Goal: Contribute content

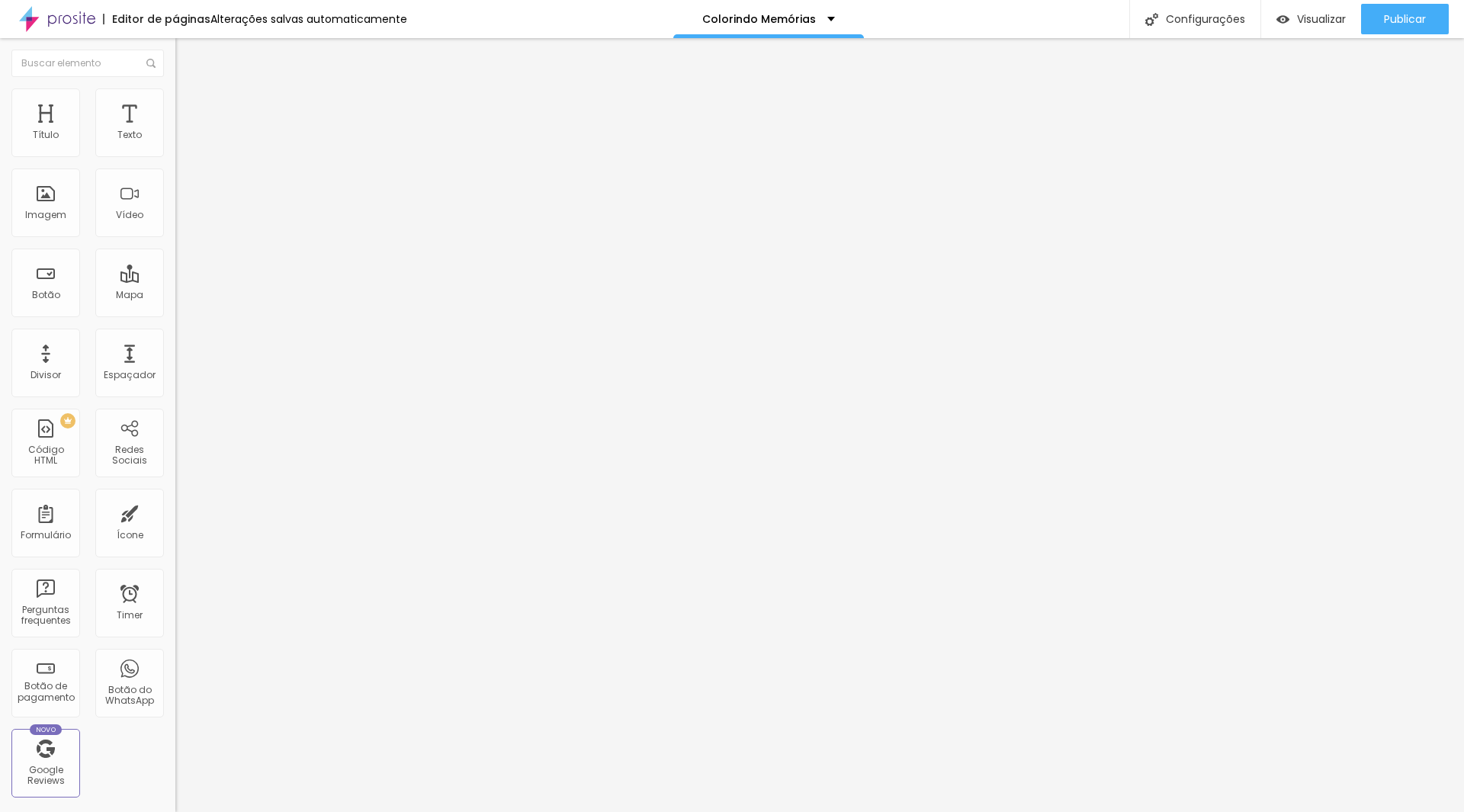
click at [175, 93] on li "Estilo" at bounding box center [262, 96] width 175 height 15
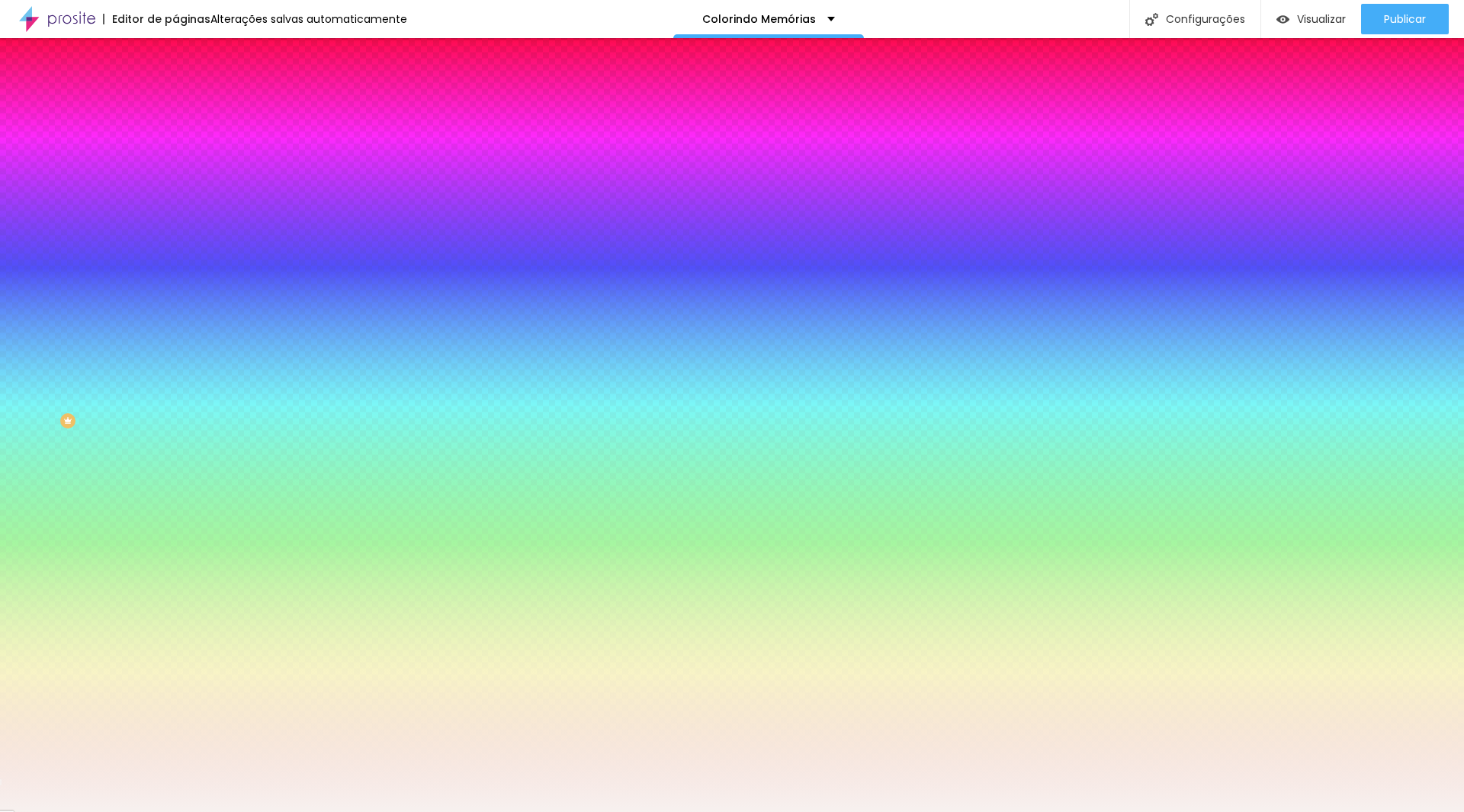
click at [175, 222] on input "#F7F1EF" at bounding box center [266, 214] width 183 height 15
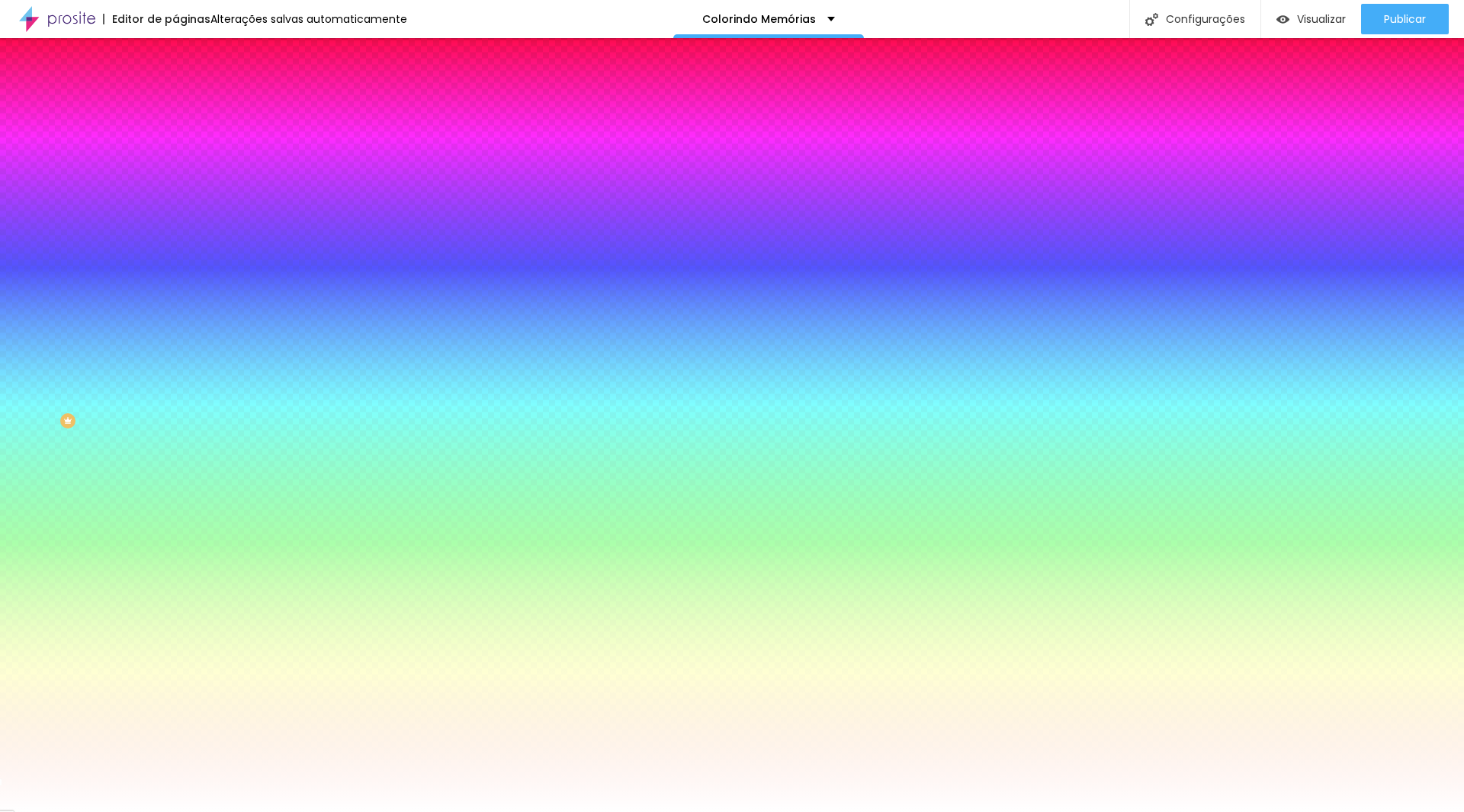
type input "#FFFFF"
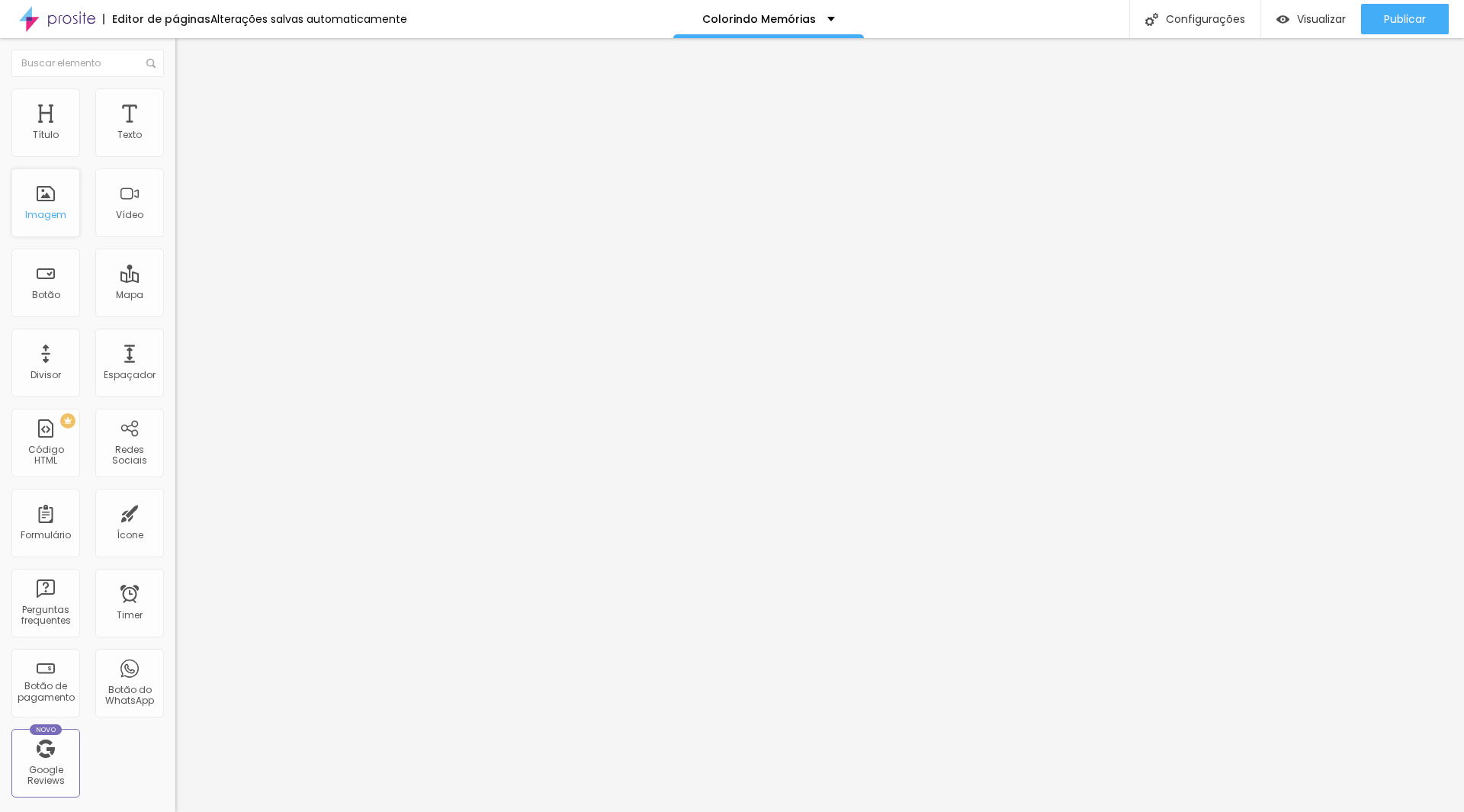
click at [46, 198] on div "Imagem" at bounding box center [46, 203] width 68 height 68
click at [187, 57] on img "button" at bounding box center [193, 56] width 13 height 13
click at [175, 131] on span "Adicionar imagem" at bounding box center [224, 124] width 98 height 13
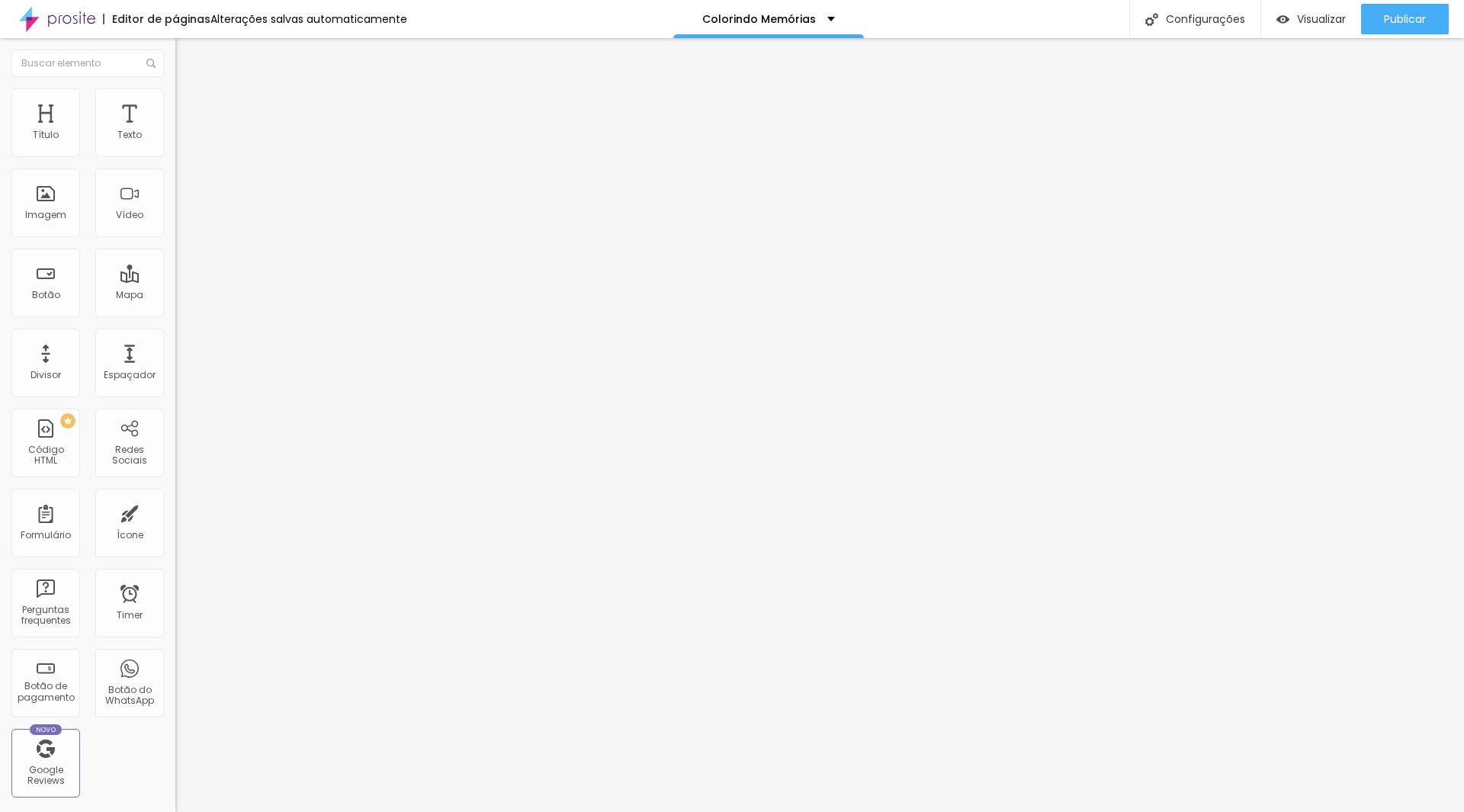
click at [1300, 14] on span "Visualizar" at bounding box center [1321, 20] width 49 height 13
click at [1380, 9] on button "Publicar" at bounding box center [1405, 19] width 88 height 31
click at [175, 131] on span "Trocar imagem" at bounding box center [217, 124] width 83 height 13
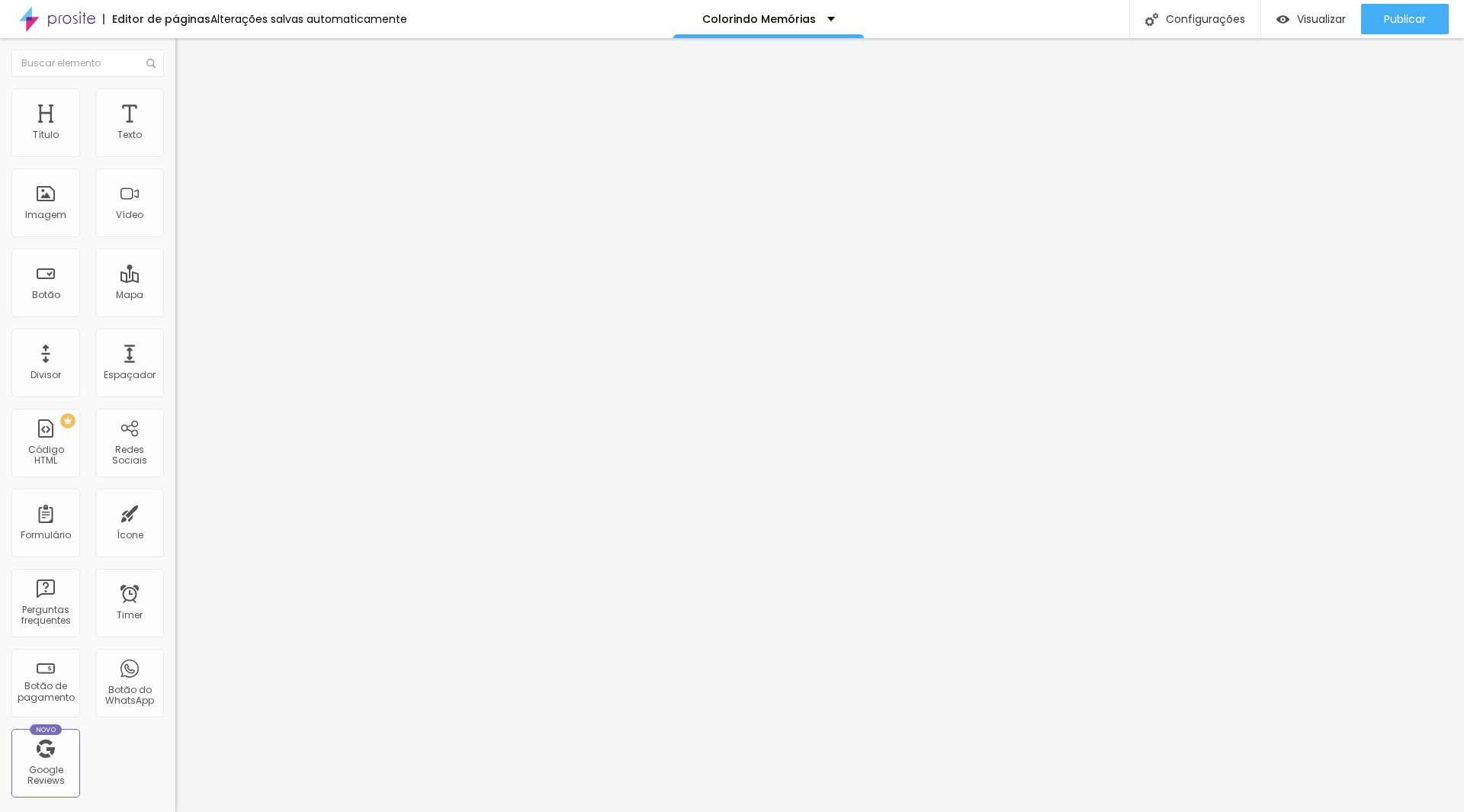
click at [175, 239] on span "Original" at bounding box center [193, 232] width 37 height 13
click at [210, 257] on span "4:3" at bounding box center [216, 251] width 13 height 13
click at [175, 279] on div "Original" at bounding box center [262, 275] width 175 height 9
click at [175, 131] on span "Adicionar imagem" at bounding box center [224, 124] width 98 height 13
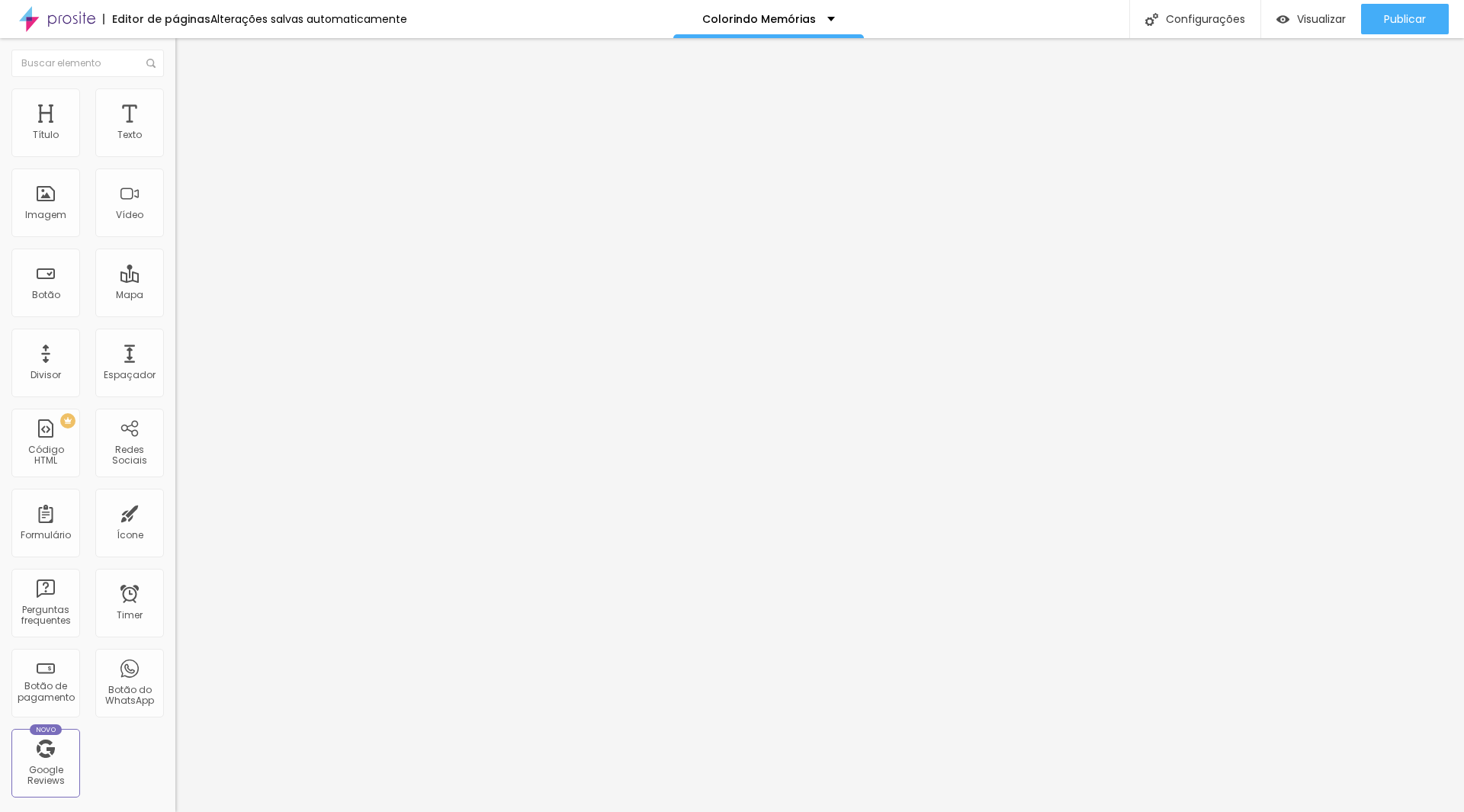
click at [175, 131] on span "Adicionar imagem" at bounding box center [224, 124] width 98 height 13
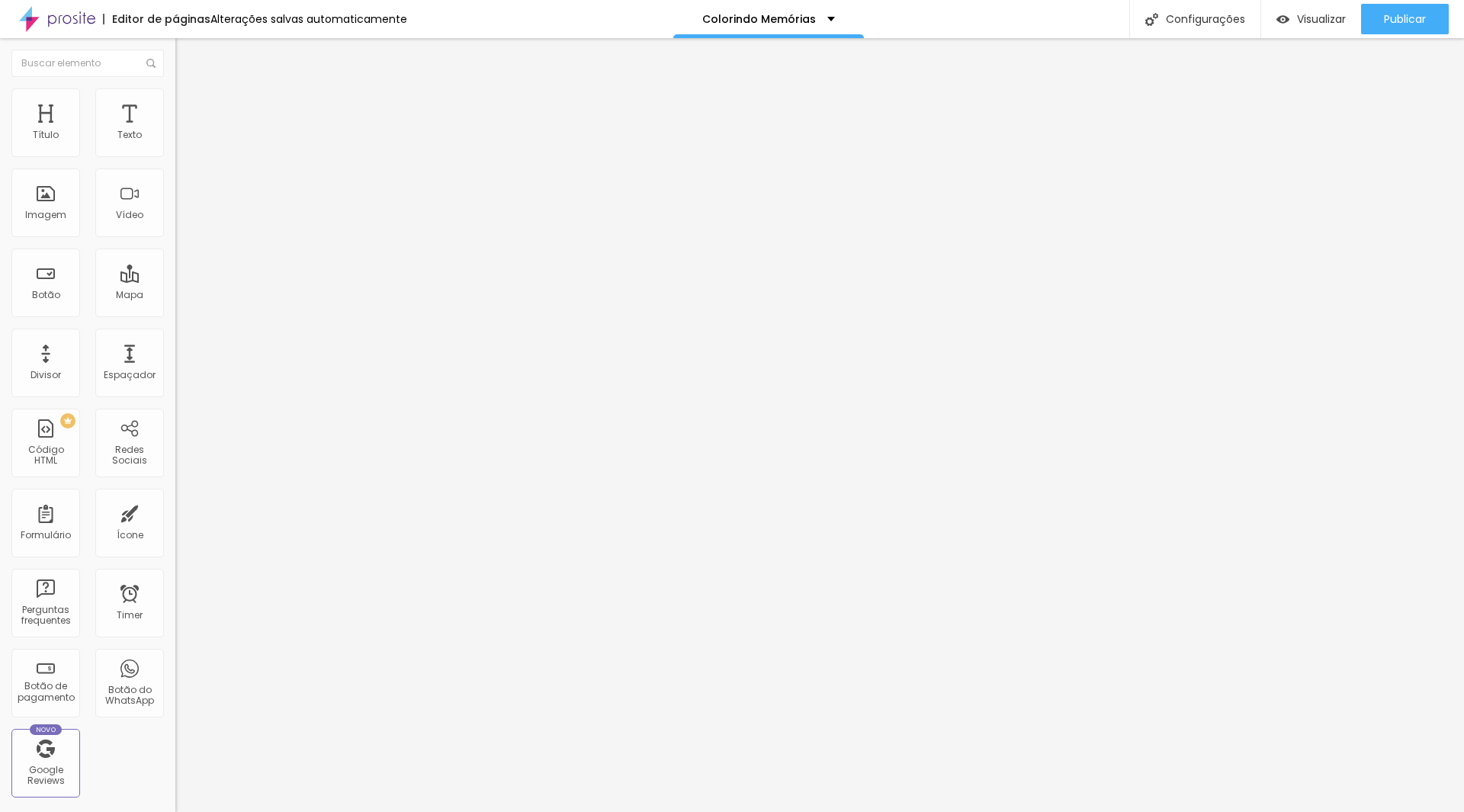
click at [175, 131] on span "Adicionar imagem" at bounding box center [224, 124] width 98 height 13
click at [1297, 14] on span "Visualizar" at bounding box center [1321, 20] width 49 height 13
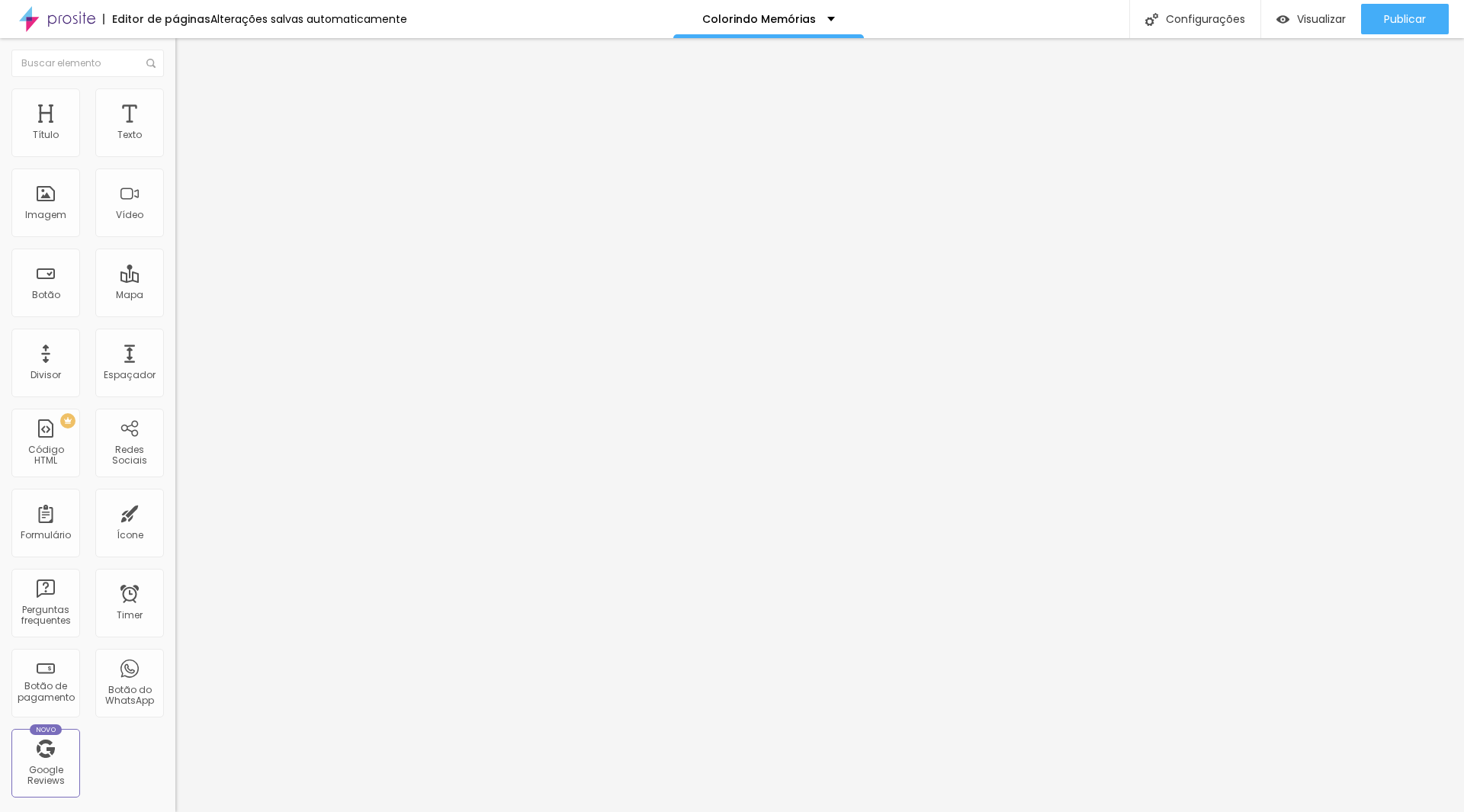
click at [175, 131] on span "Trocar imagem" at bounding box center [217, 124] width 83 height 13
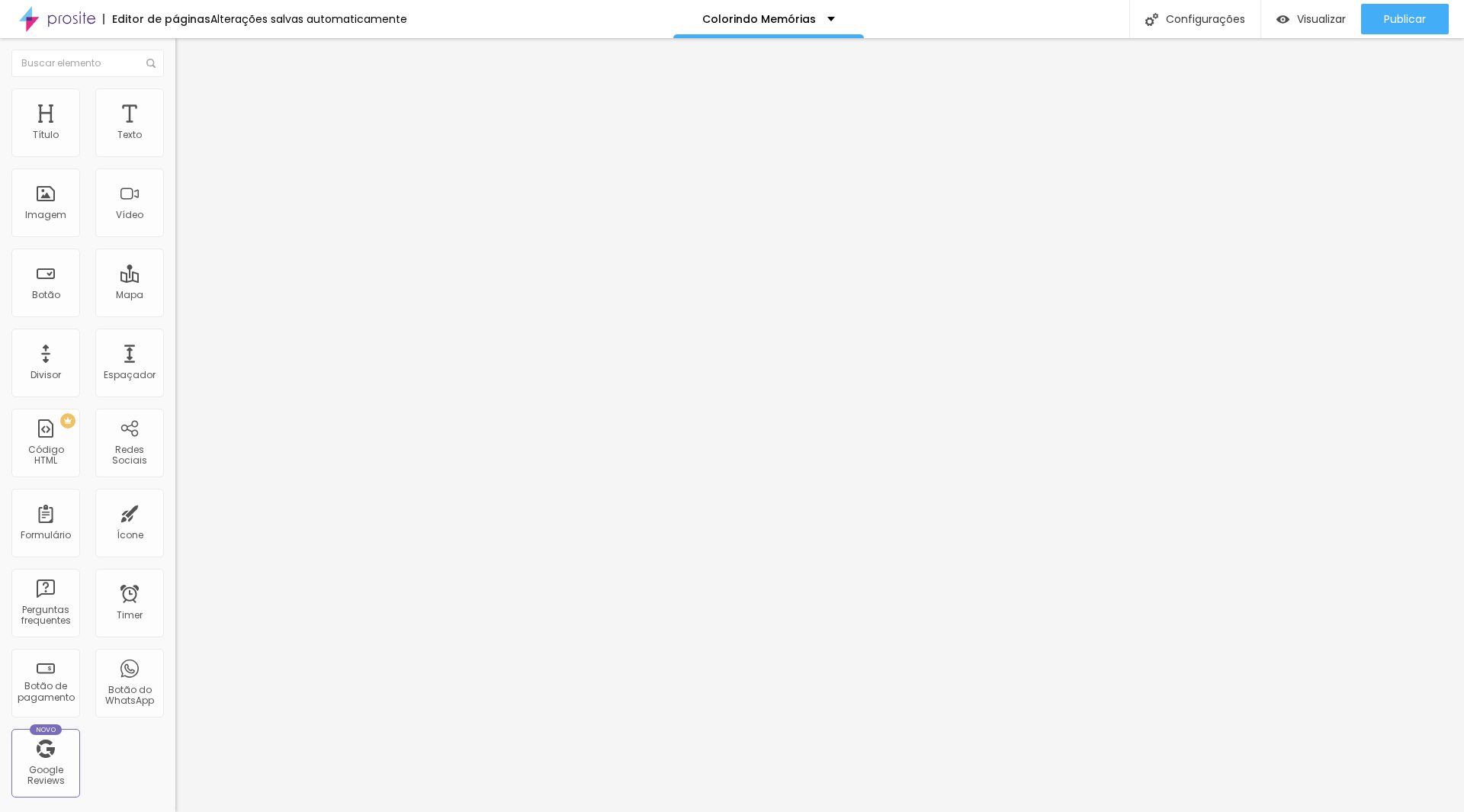
click at [1393, 29] on div "Publicar" at bounding box center [1404, 19] width 42 height 31
click at [175, 131] on span "Trocar imagem" at bounding box center [217, 124] width 83 height 13
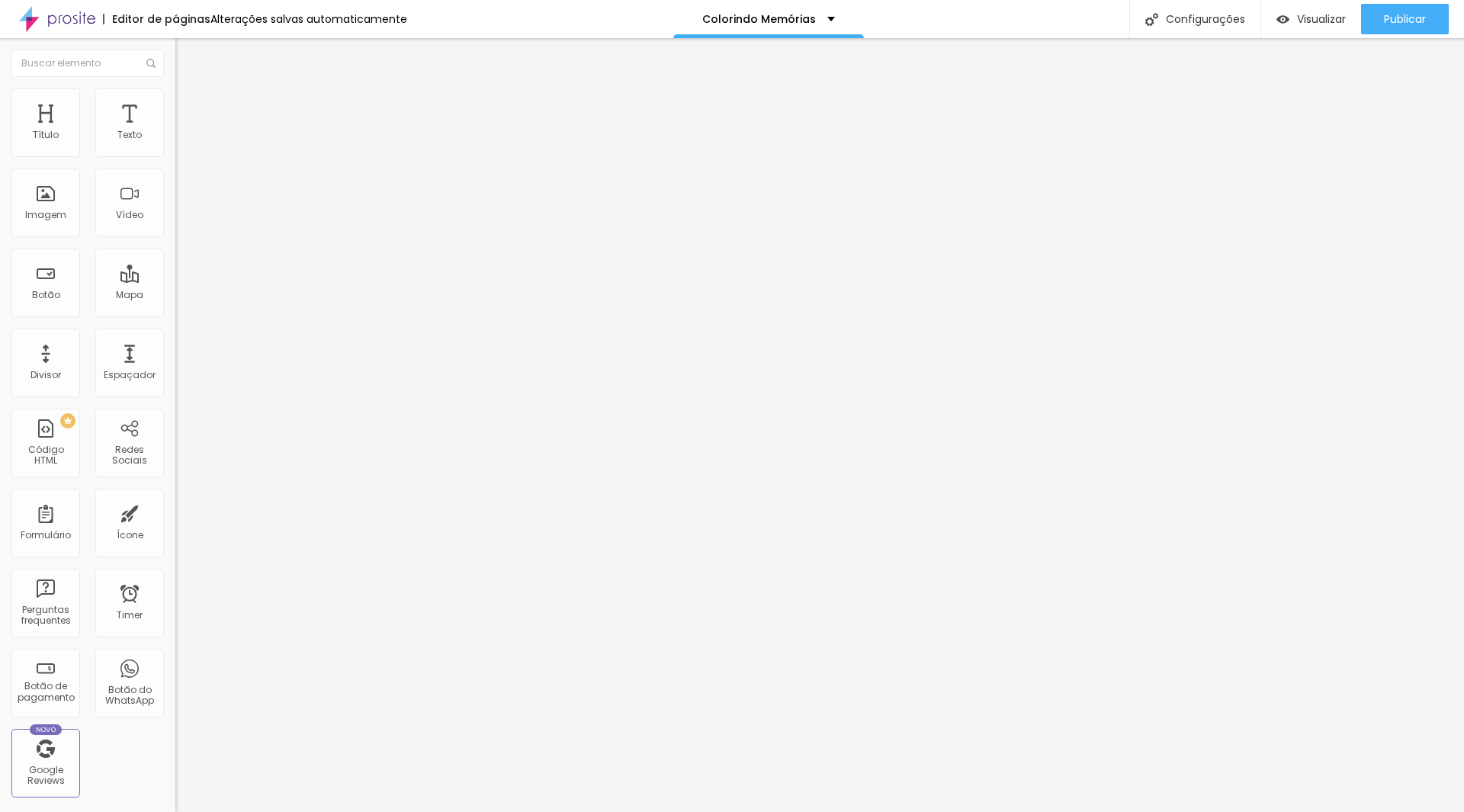
drag, startPoint x: 862, startPoint y: 458, endPoint x: 1093, endPoint y: 181, distance: 360.7
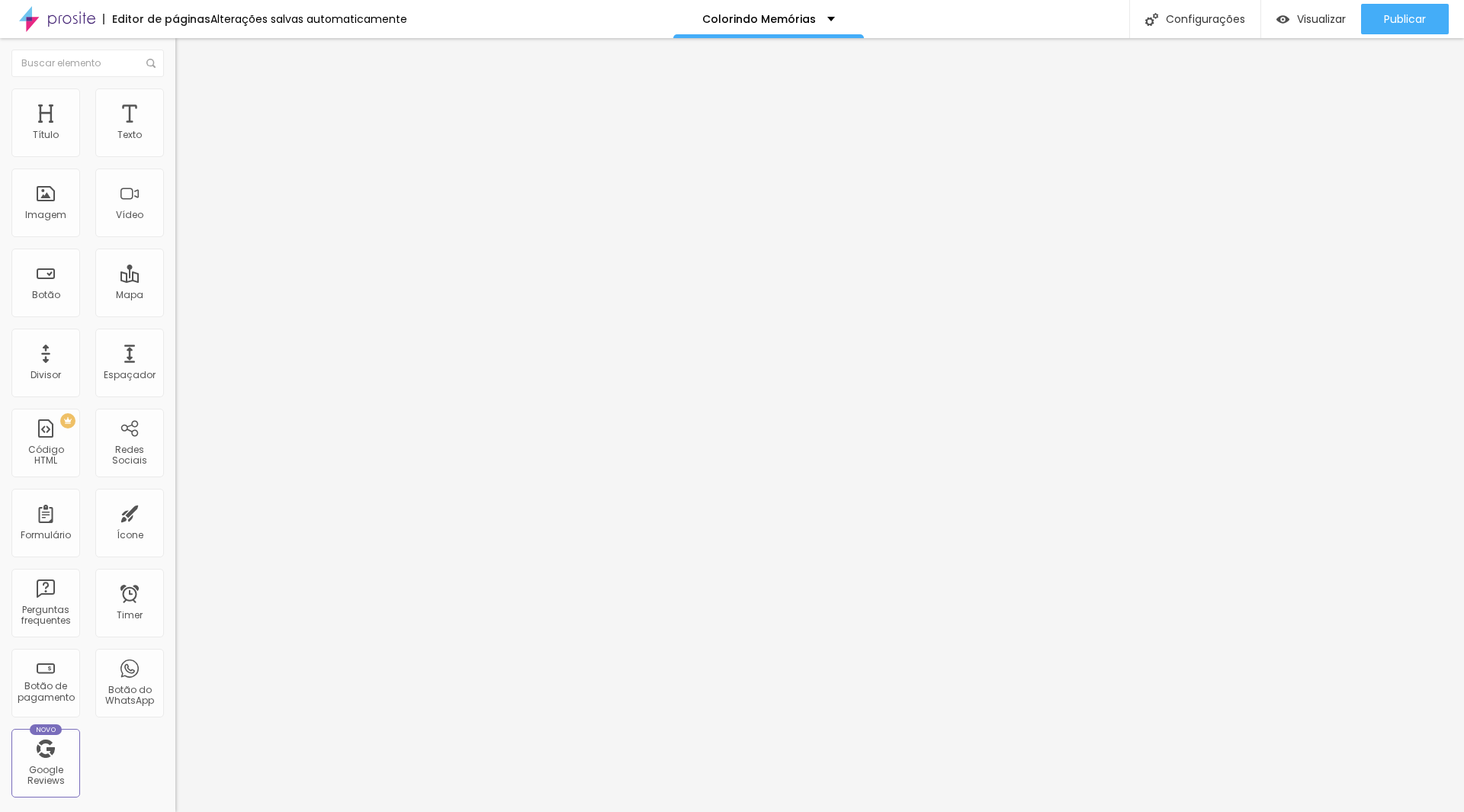
click at [175, 131] on span "Trocar imagem" at bounding box center [217, 124] width 83 height 13
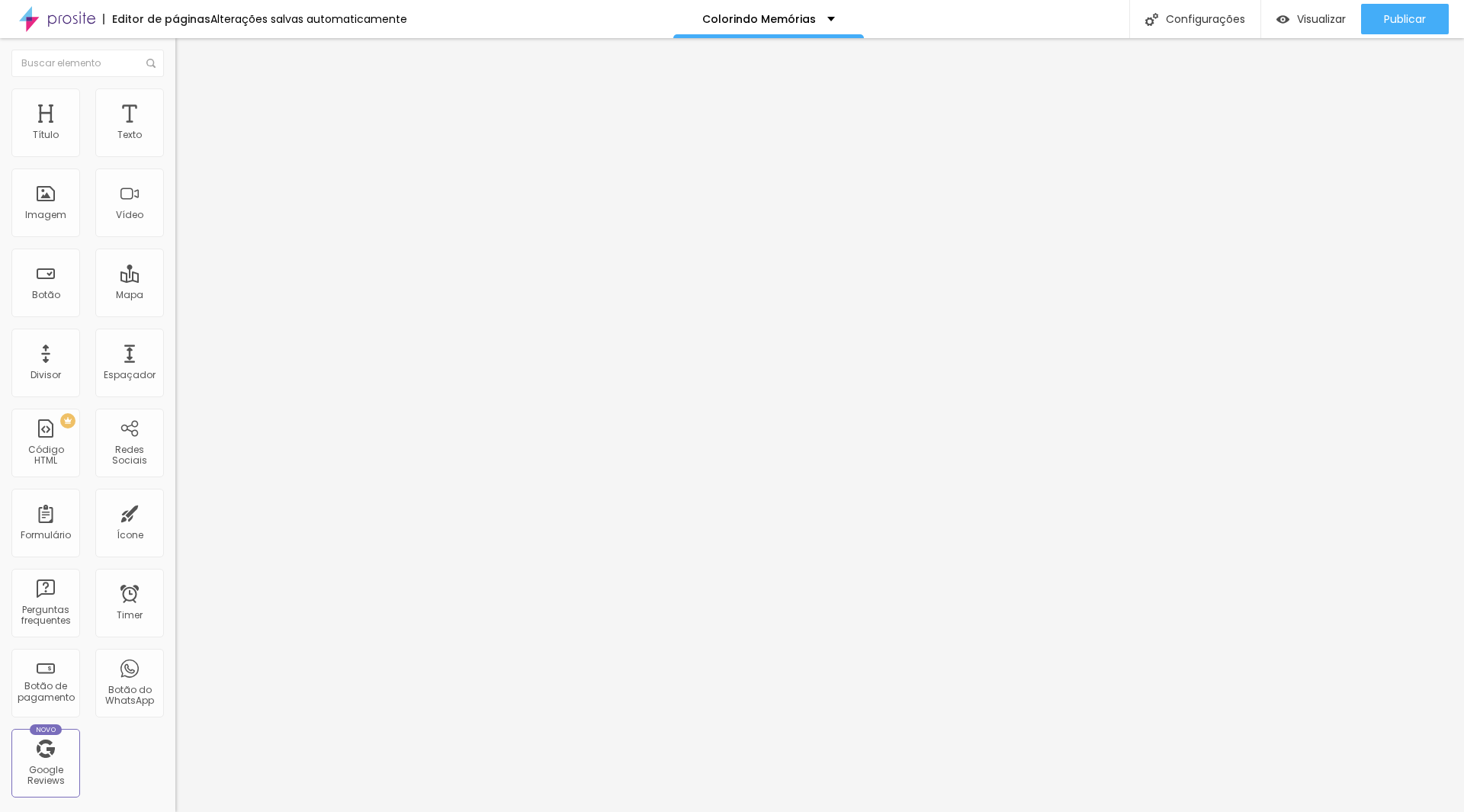
click at [175, 131] on span "Trocar imagem" at bounding box center [217, 124] width 83 height 13
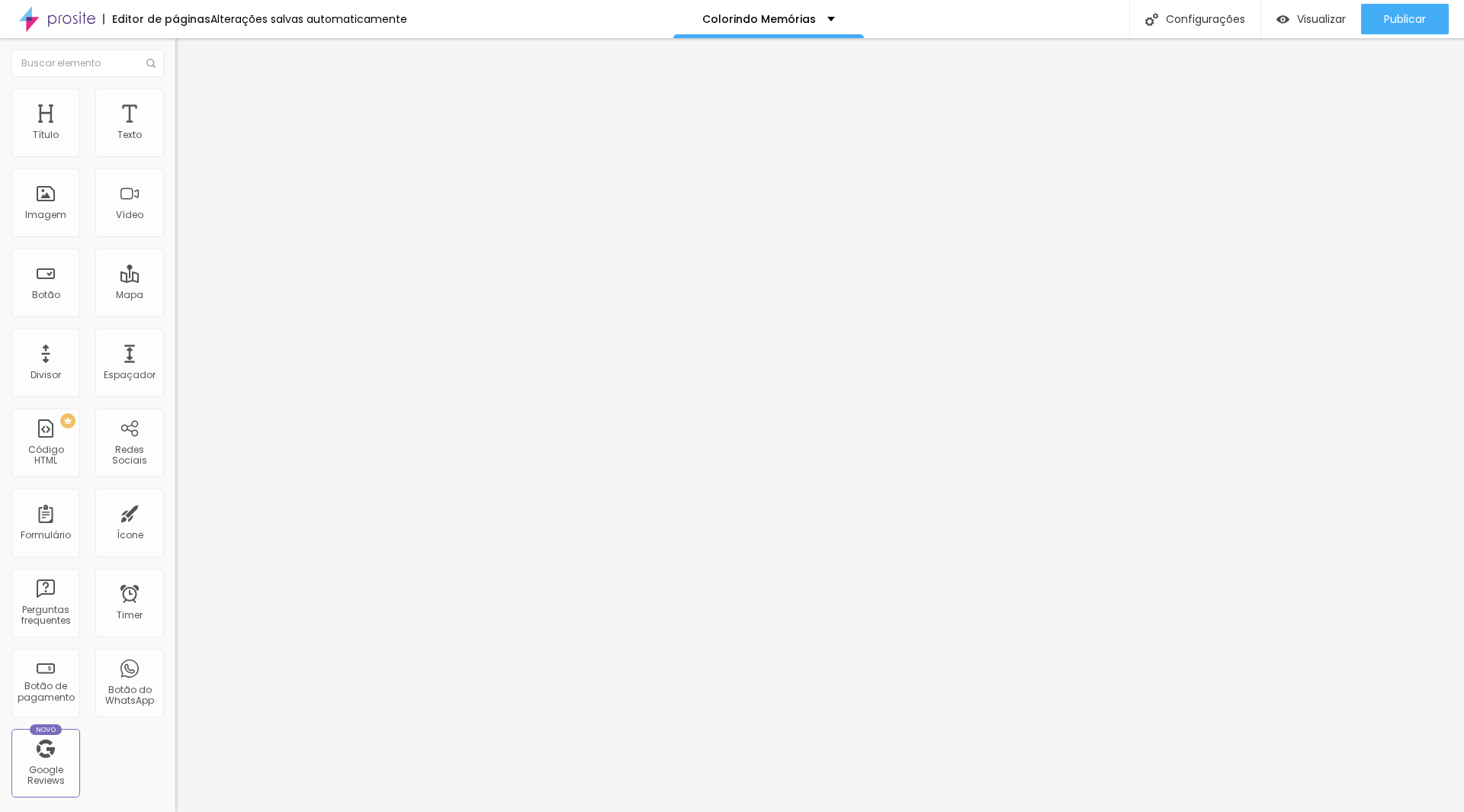
click at [175, 131] on span "Trocar imagem" at bounding box center [217, 124] width 83 height 13
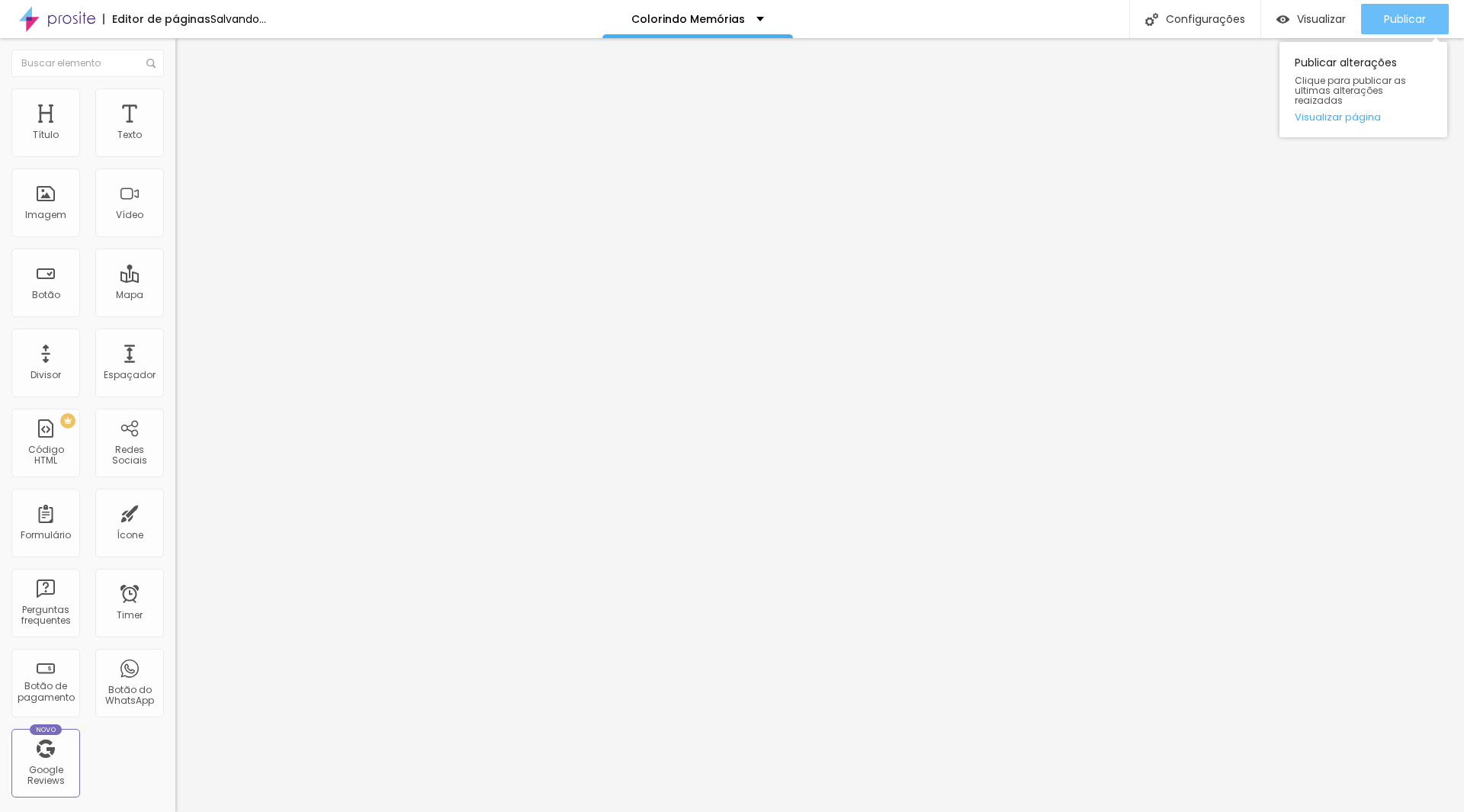
click at [1415, 18] on span "Publicar" at bounding box center [1404, 20] width 42 height 13
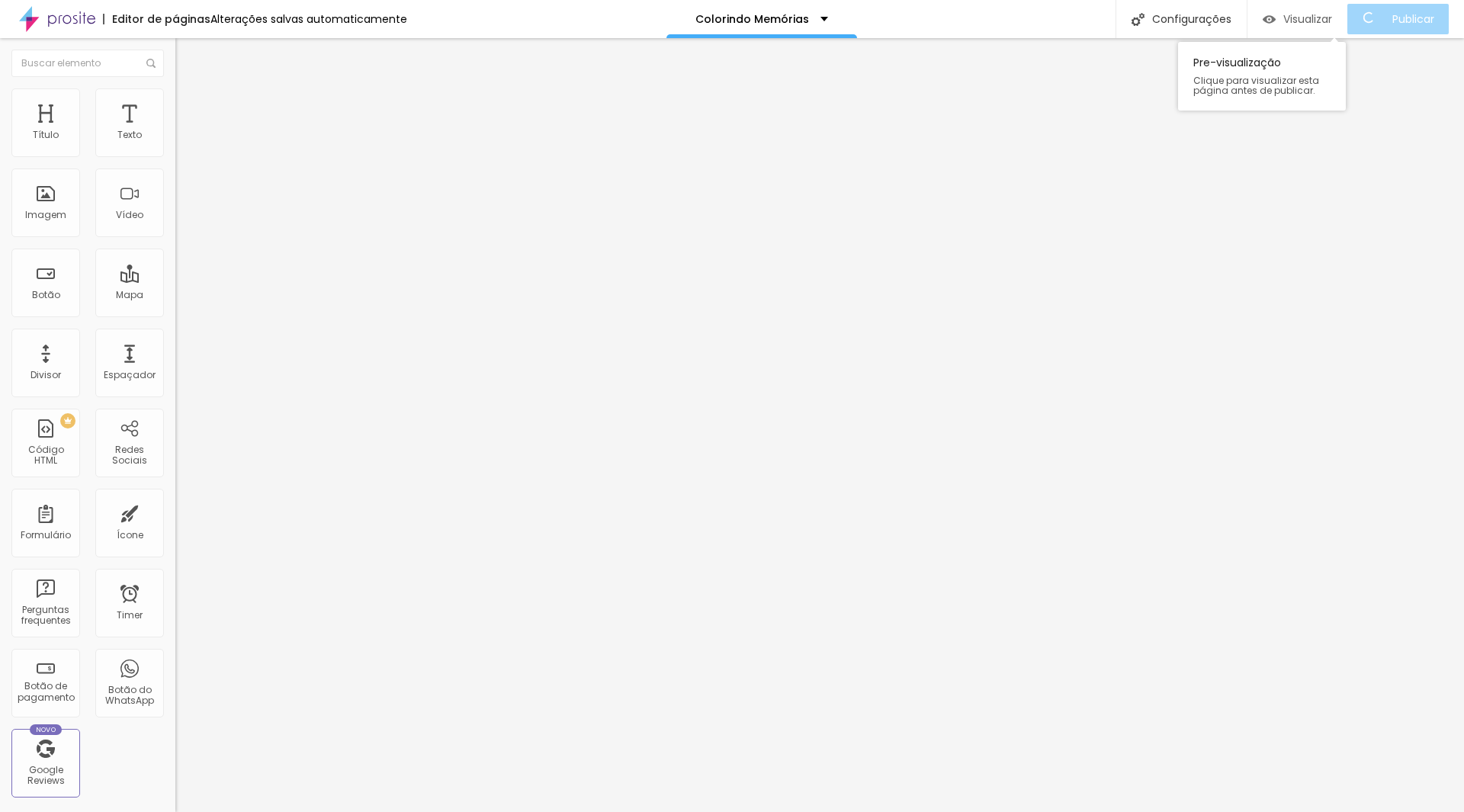
click at [1319, 13] on span "Visualizar" at bounding box center [1308, 20] width 49 height 13
click at [1200, 20] on div "Configurações" at bounding box center [1195, 19] width 131 height 38
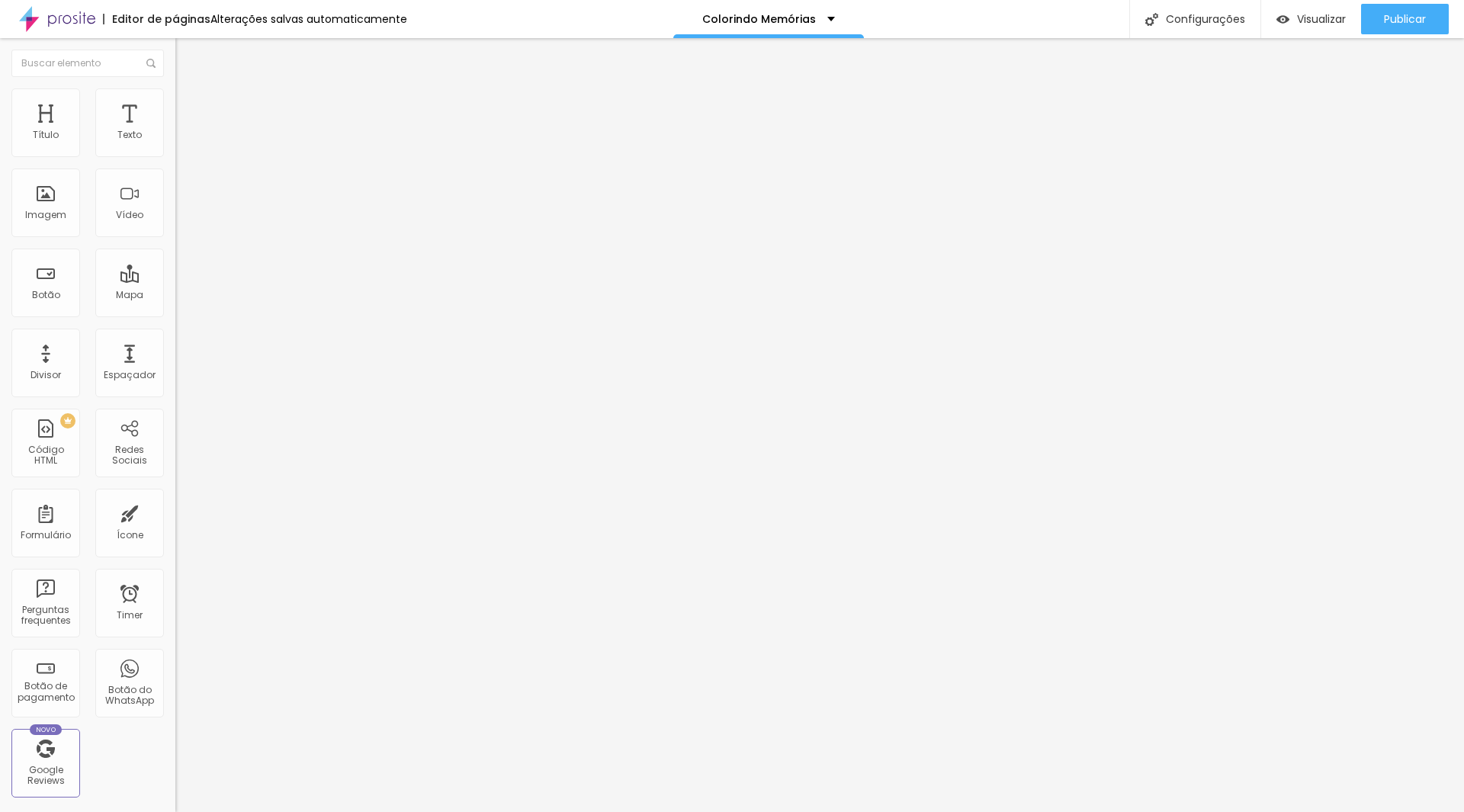
drag, startPoint x: 877, startPoint y: 463, endPoint x: 983, endPoint y: 425, distance: 112.6
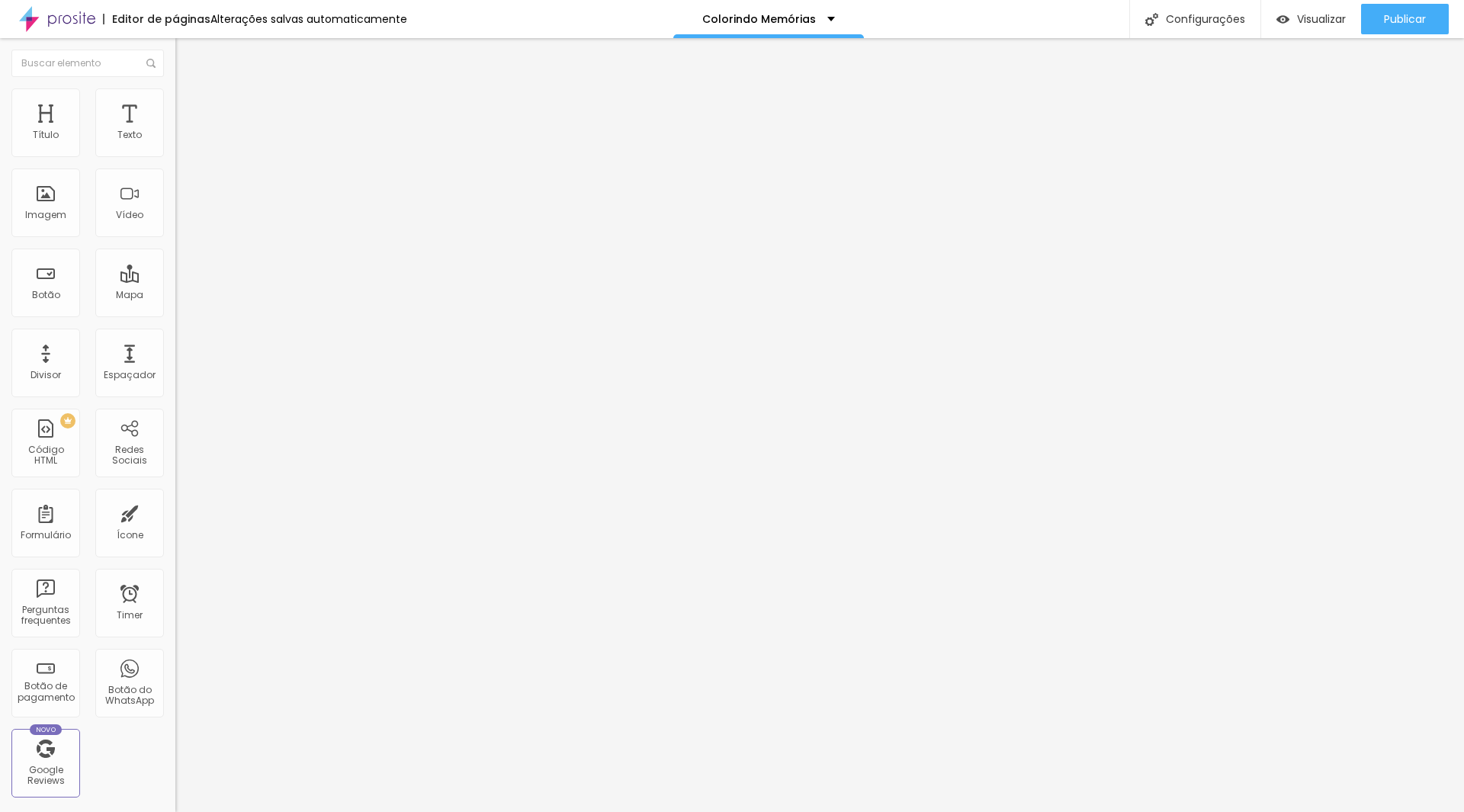
drag, startPoint x: 150, startPoint y: 209, endPoint x: 522, endPoint y: 458, distance: 447.6
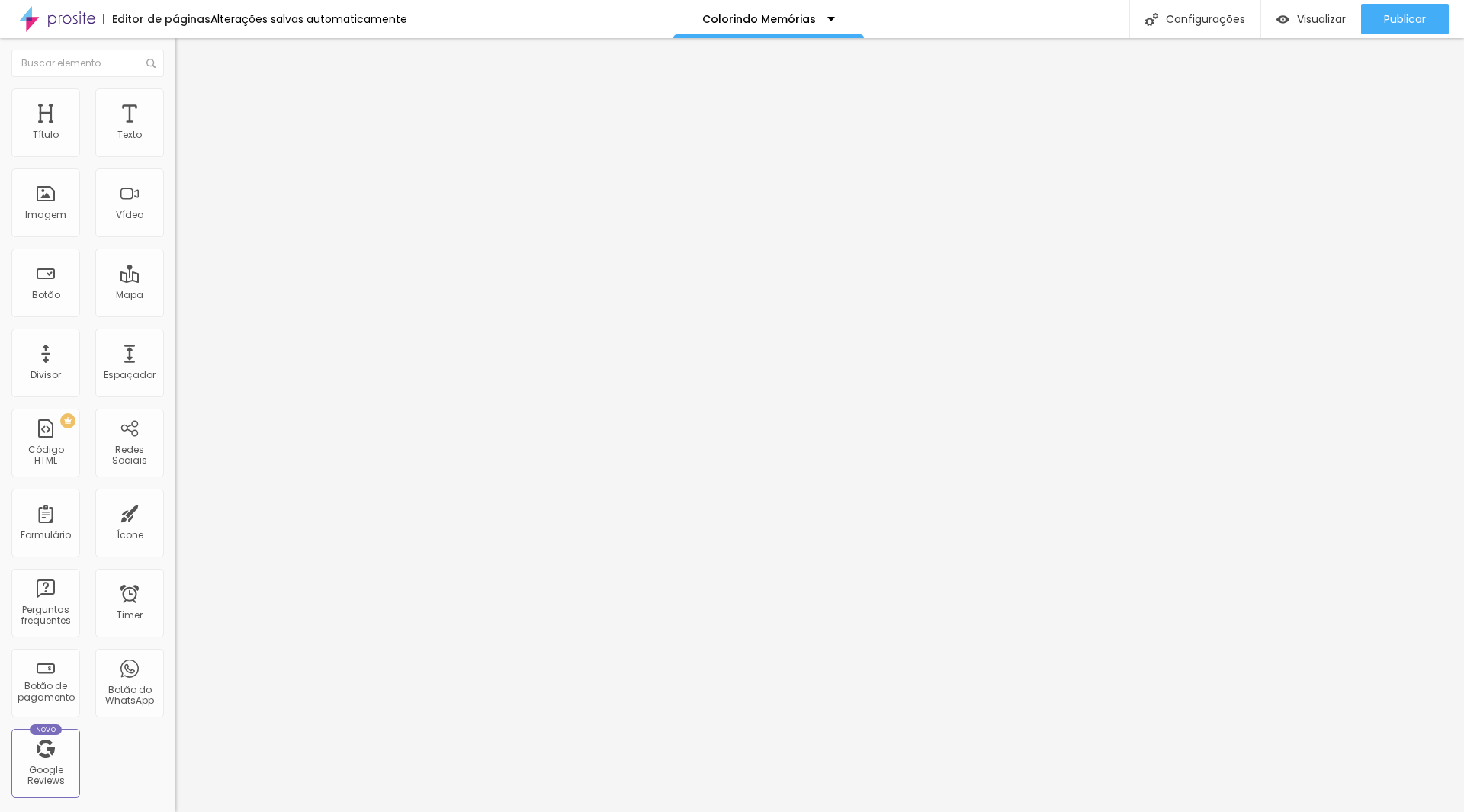
drag, startPoint x: 779, startPoint y: 577, endPoint x: 532, endPoint y: 560, distance: 247.6
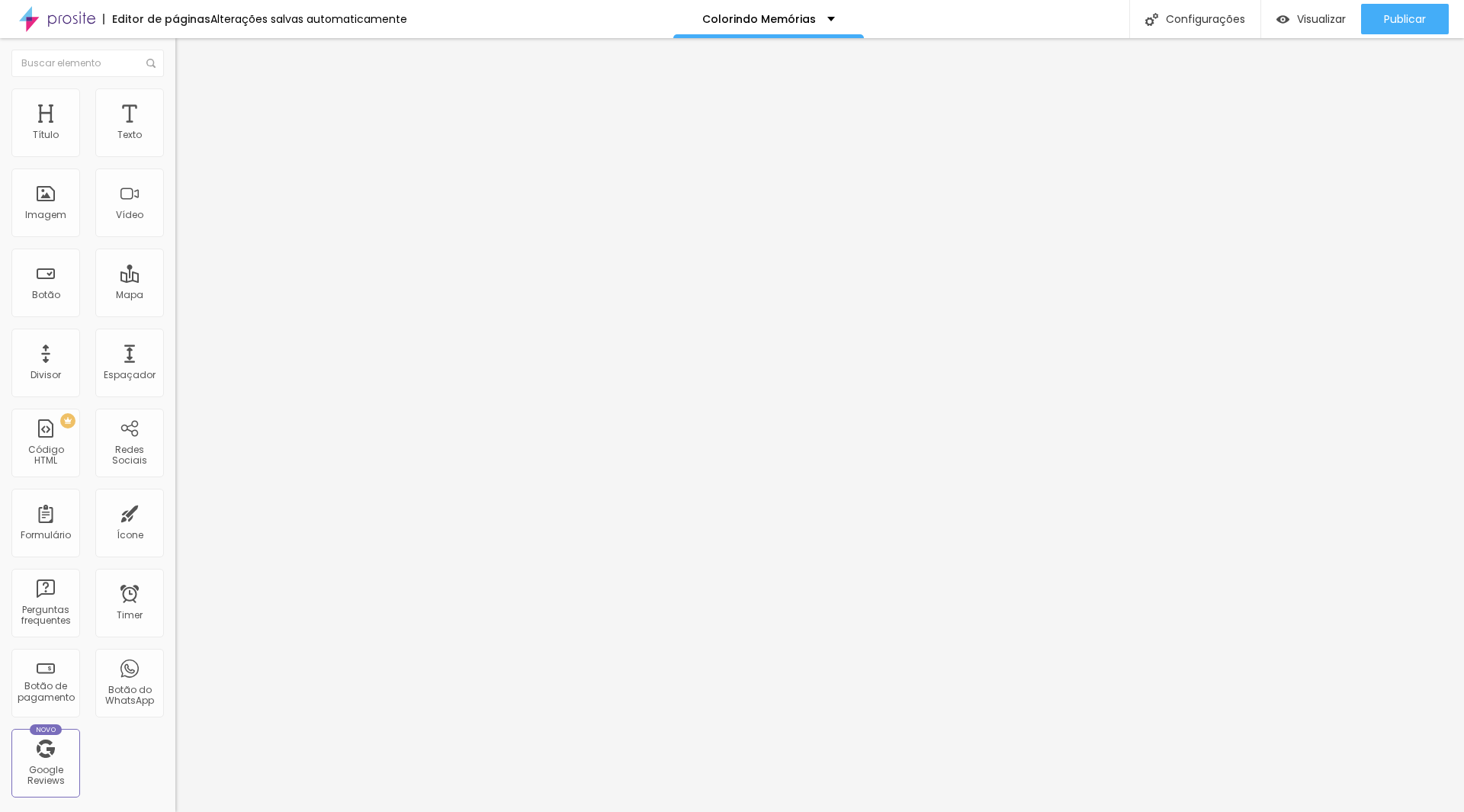
type textarea "Estúdio localizado na [GEOGRAPHIC_DATA] de SP próximo ao [GEOGRAPHIC_DATA]. Con…"
drag, startPoint x: 979, startPoint y: 674, endPoint x: 573, endPoint y: 240, distance: 594.3
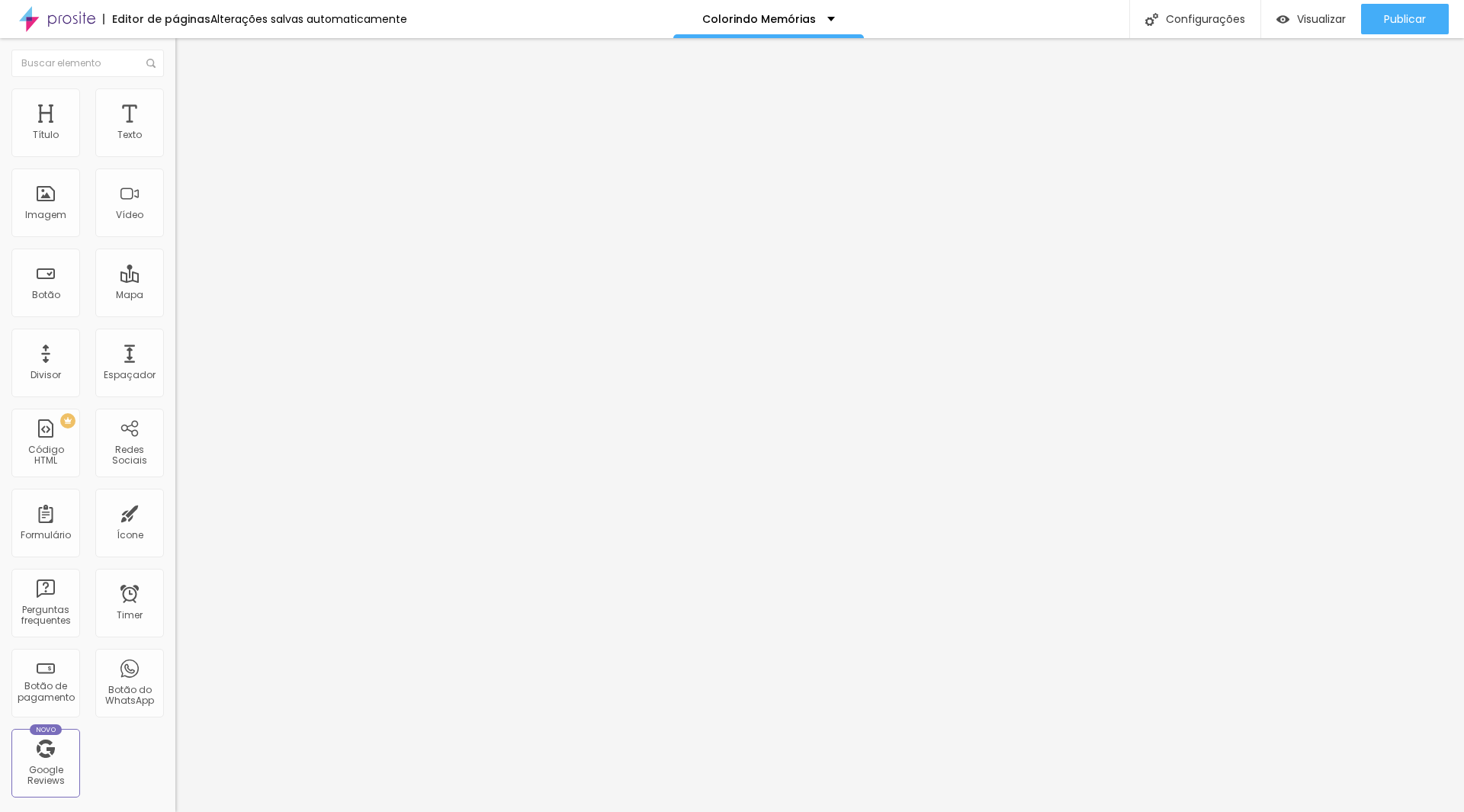
drag, startPoint x: 812, startPoint y: 477, endPoint x: 509, endPoint y: 436, distance: 305.8
type textarea "Estúdio localizado na [GEOGRAPHIC_DATA] de SP próximo ao [GEOGRAPHIC_DATA]. Con…"
drag, startPoint x: 977, startPoint y: 675, endPoint x: 983, endPoint y: 591, distance: 84.2
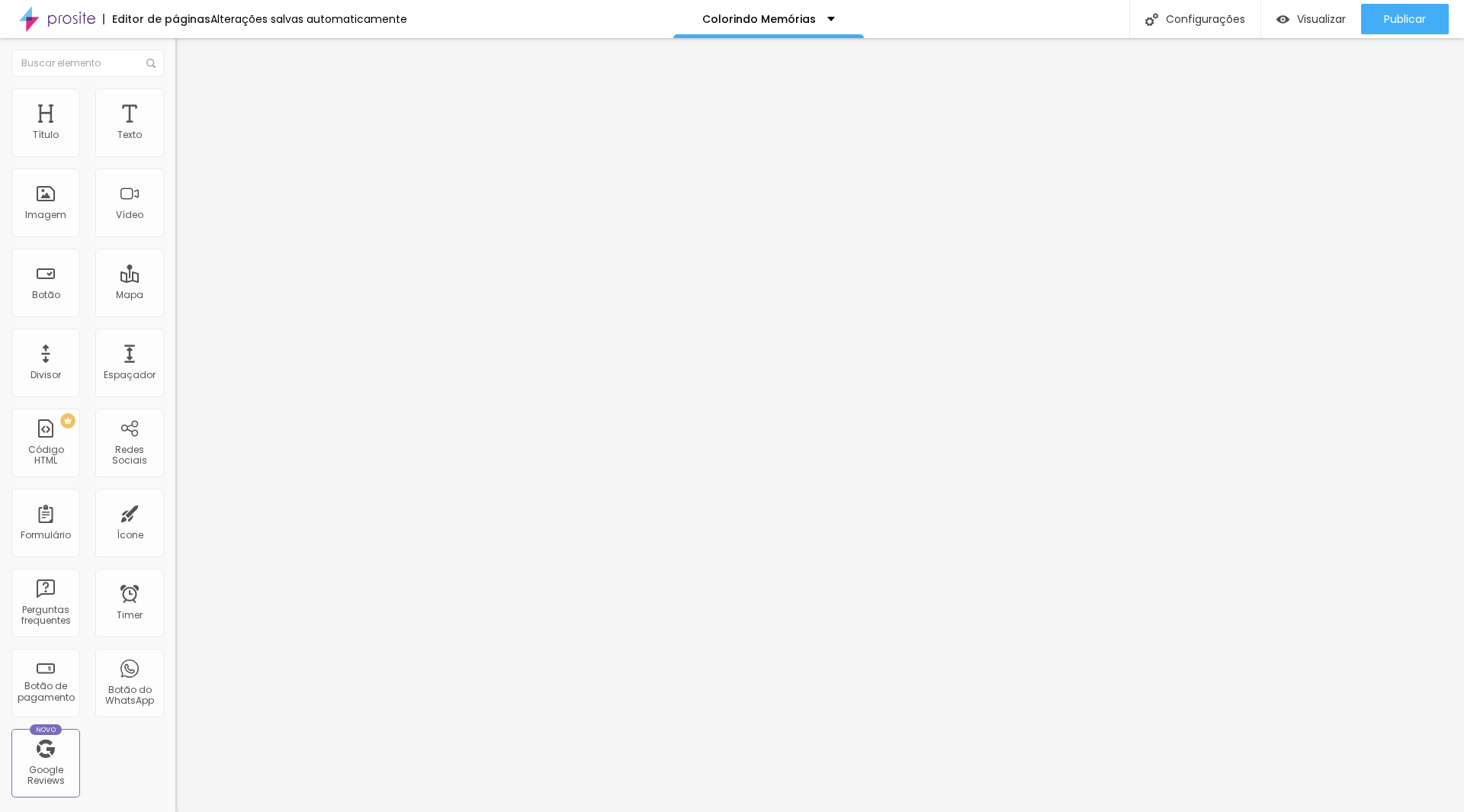
type textarea "[PERSON_NAME],Fotografia,newborn,recém-nascido,gestante,bebês,estúdio fotográfi…"
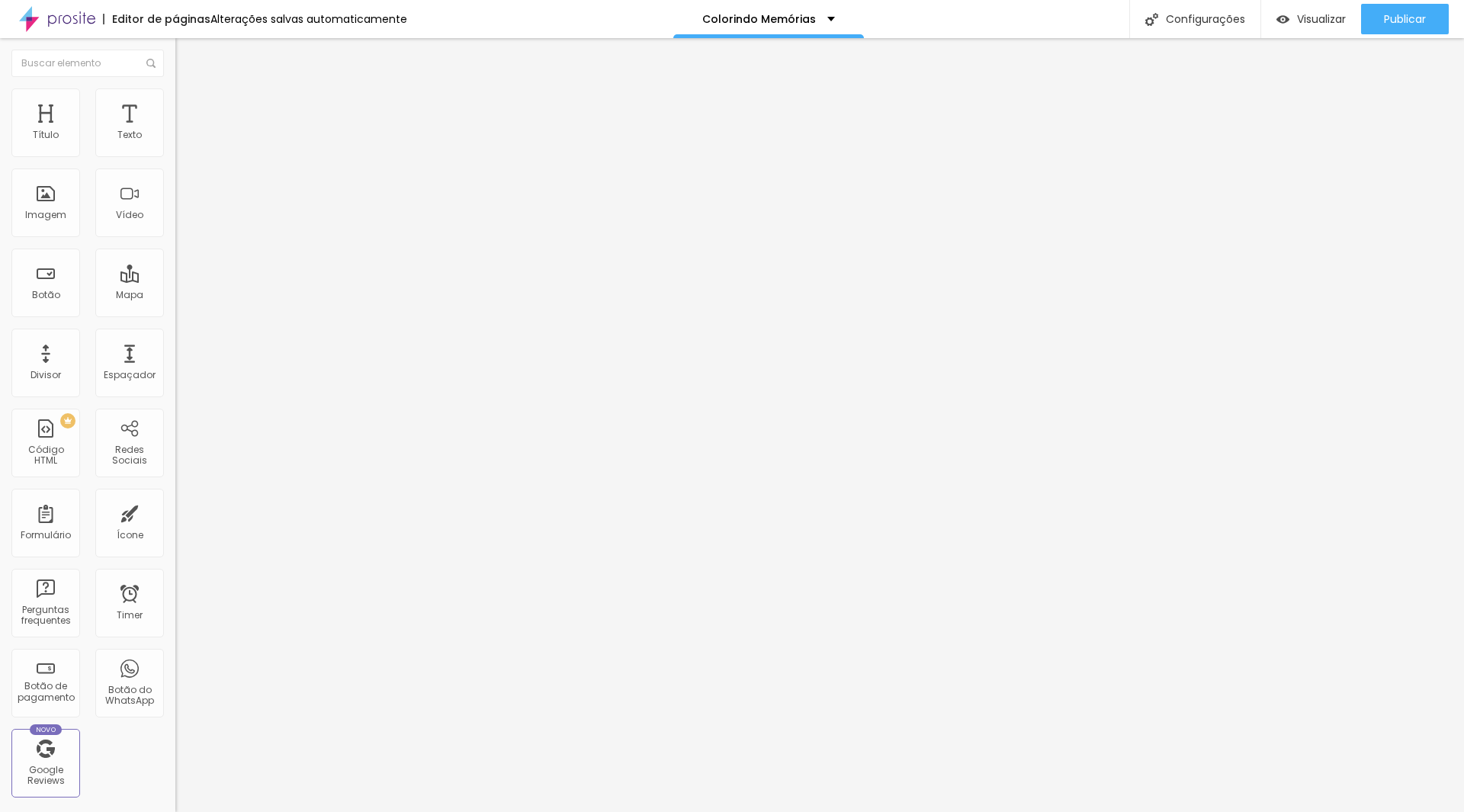
click at [1009, 811] on div at bounding box center [732, 828] width 1464 height 13
click at [175, 131] on span "Trocar imagem" at bounding box center [217, 124] width 83 height 13
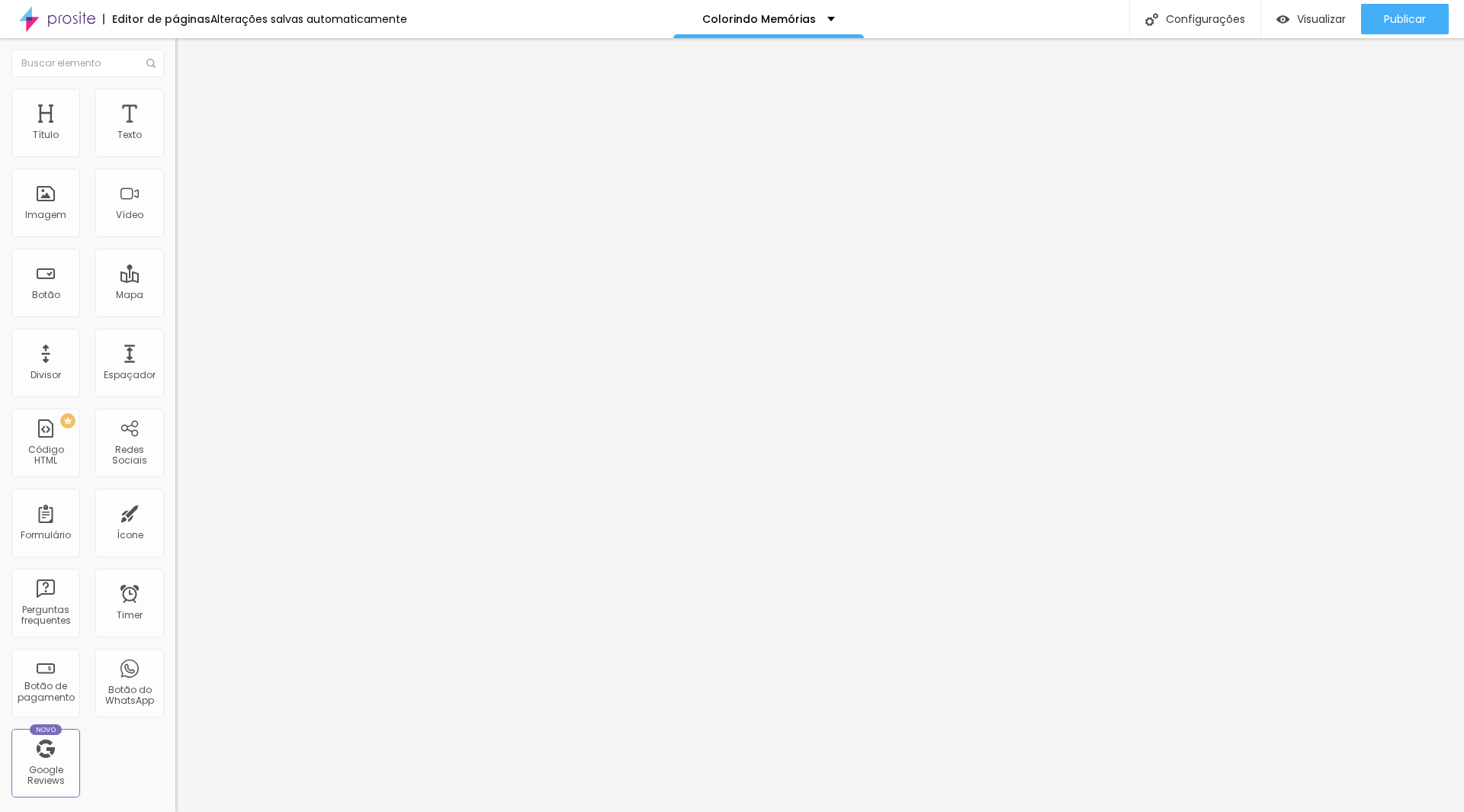
drag, startPoint x: 1385, startPoint y: 20, endPoint x: 1369, endPoint y: 0, distance: 25.6
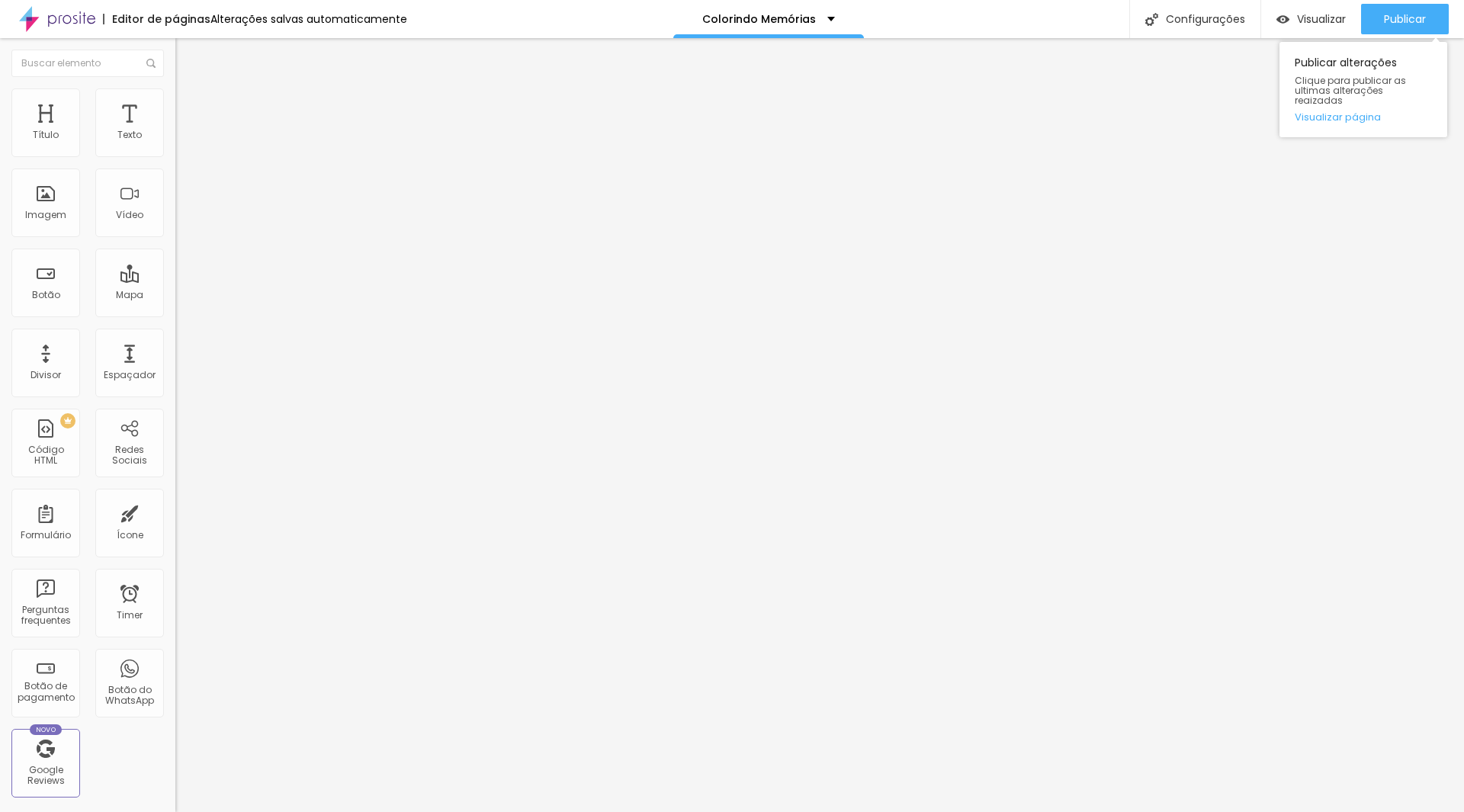
click at [1385, 19] on span "Publicar" at bounding box center [1404, 20] width 42 height 13
